Goal: Find specific page/section: Find specific page/section

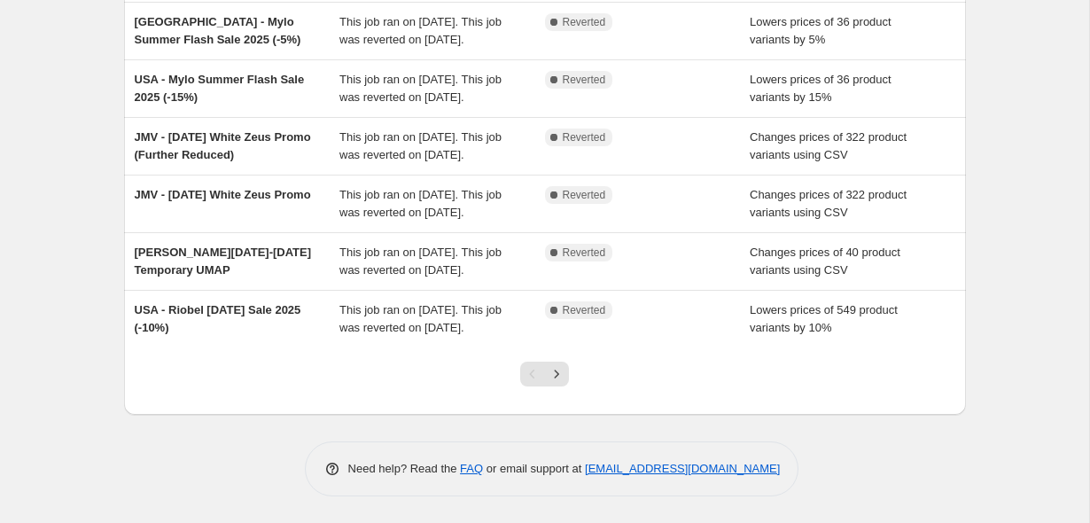
scroll to position [567, 0]
click at [557, 376] on icon "Next" at bounding box center [557, 374] width 18 height 18
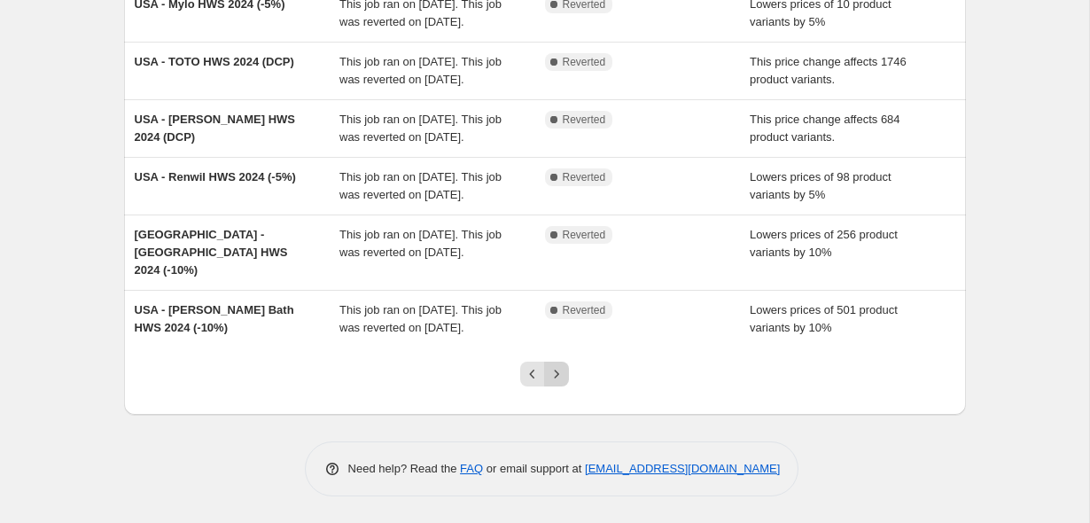
click at [552, 376] on icon "Next" at bounding box center [557, 374] width 18 height 18
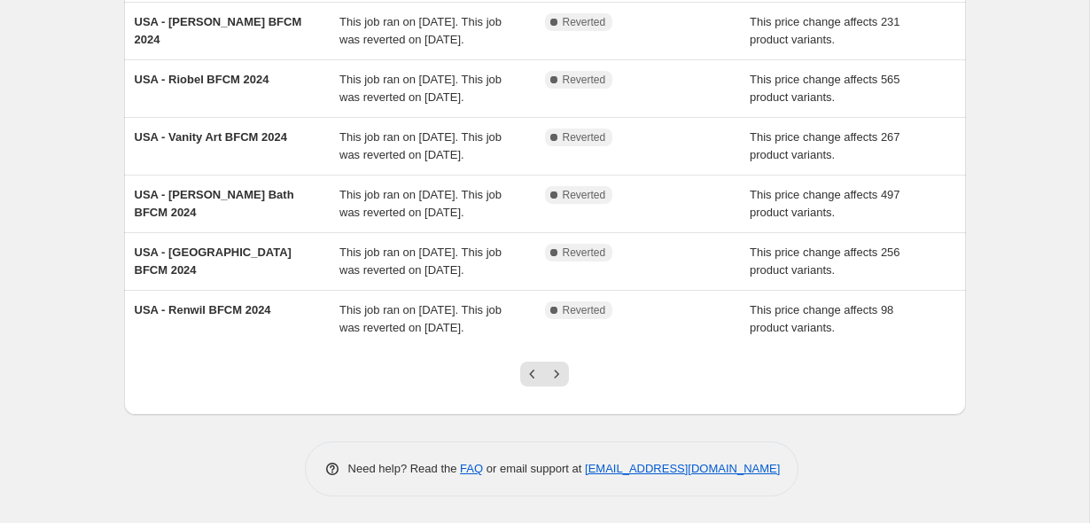
scroll to position [549, 0]
click at [522, 372] on button "Previous" at bounding box center [532, 374] width 25 height 25
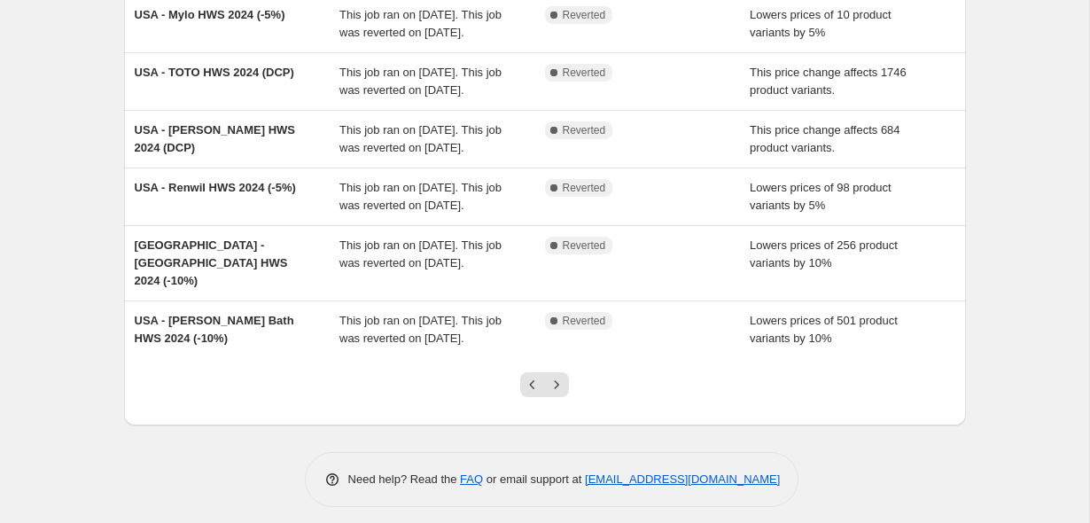
scroll to position [523, 0]
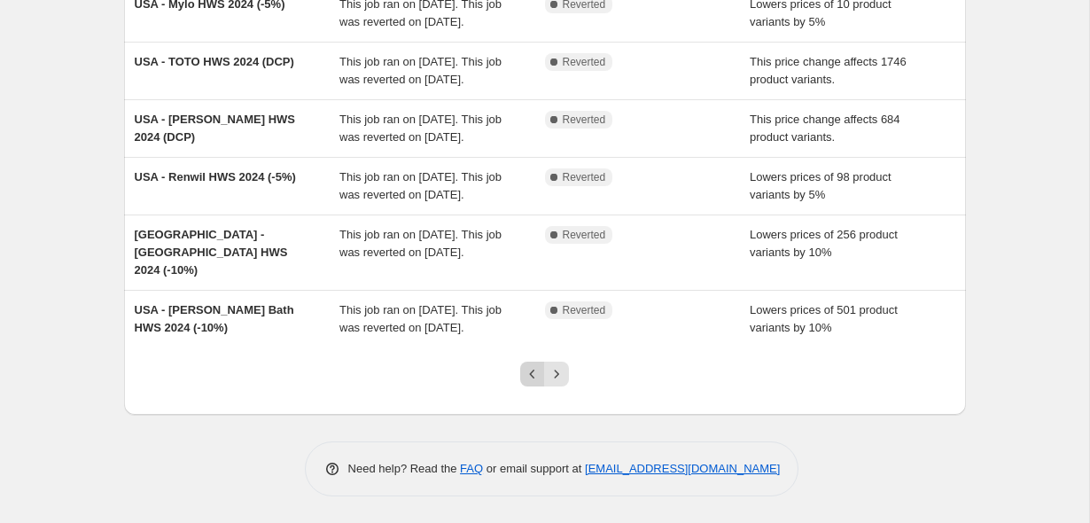
click at [527, 383] on icon "Previous" at bounding box center [533, 374] width 18 height 18
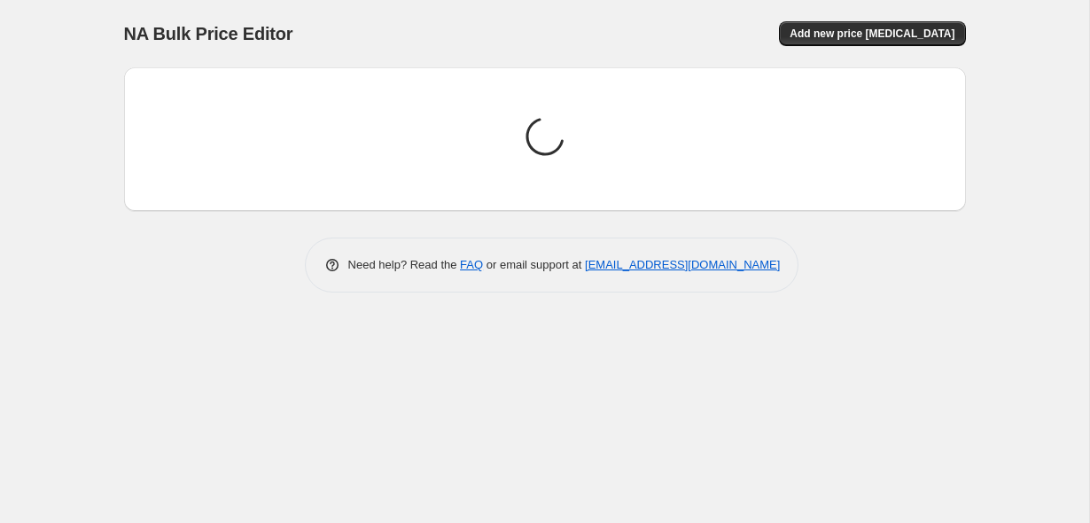
scroll to position [0, 0]
